Goal: Information Seeking & Learning: Learn about a topic

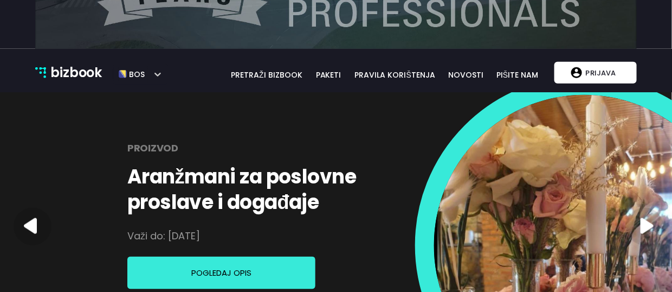
scroll to position [319, 0]
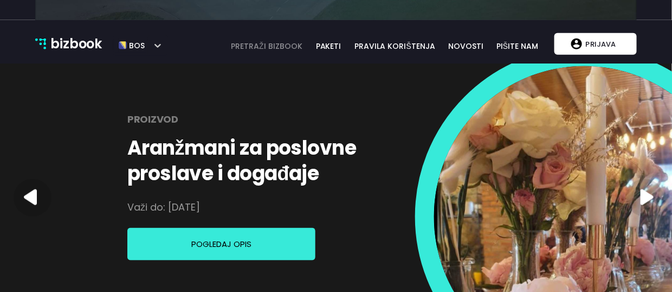
click at [288, 46] on link "pretraži bizbook" at bounding box center [267, 46] width 86 height 12
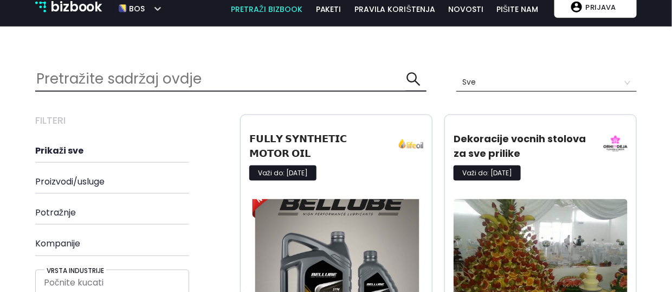
scroll to position [2095, 618]
click at [351, 74] on input "text" at bounding box center [220, 78] width 371 height 23
type input "coworking"
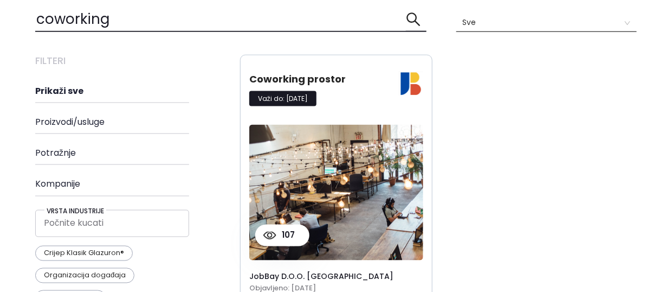
click at [306, 209] on img at bounding box center [336, 192] width 174 height 135
click at [485, 215] on div "Filteri Prikaži sve Proizvodi/usluge Potražnje Kompanije Vrsta industrije Počni…" at bounding box center [336, 279] width 602 height 448
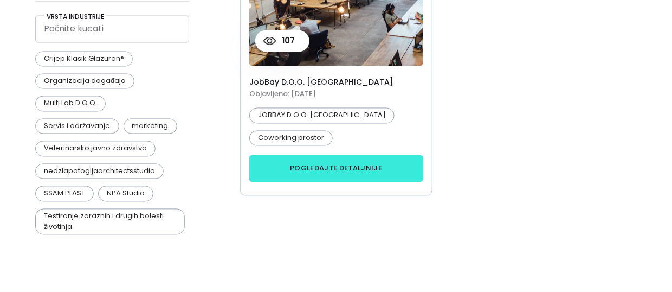
click at [383, 177] on button "pogledajte detaljnije" at bounding box center [336, 168] width 174 height 27
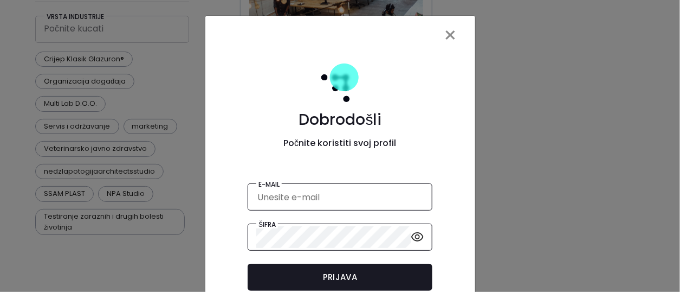
click at [446, 30] on span "×" at bounding box center [451, 35] width 14 height 30
